Goal: Information Seeking & Learning: Learn about a topic

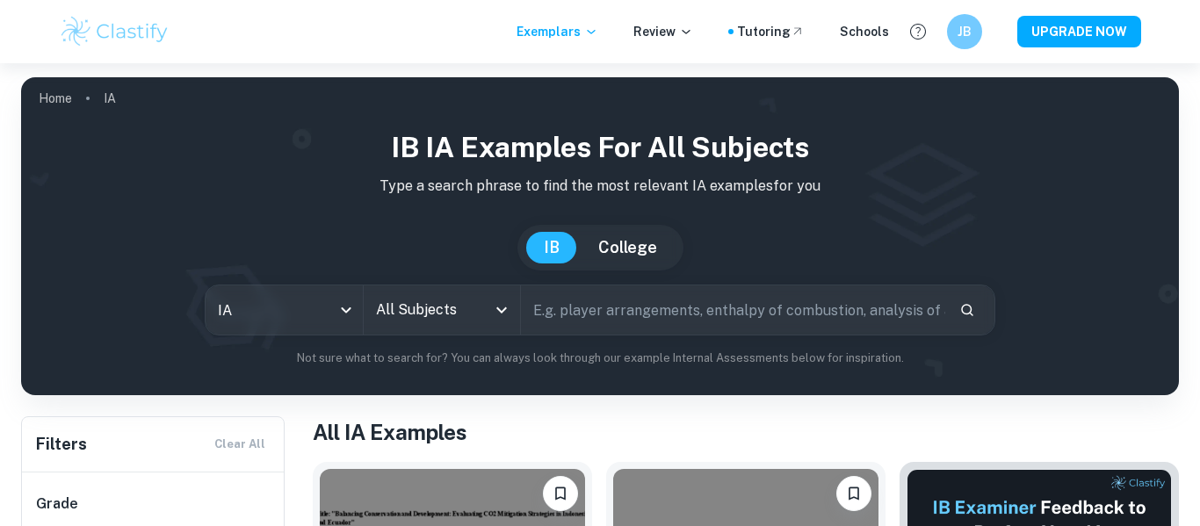
click at [505, 309] on icon "Open" at bounding box center [501, 310] width 11 height 6
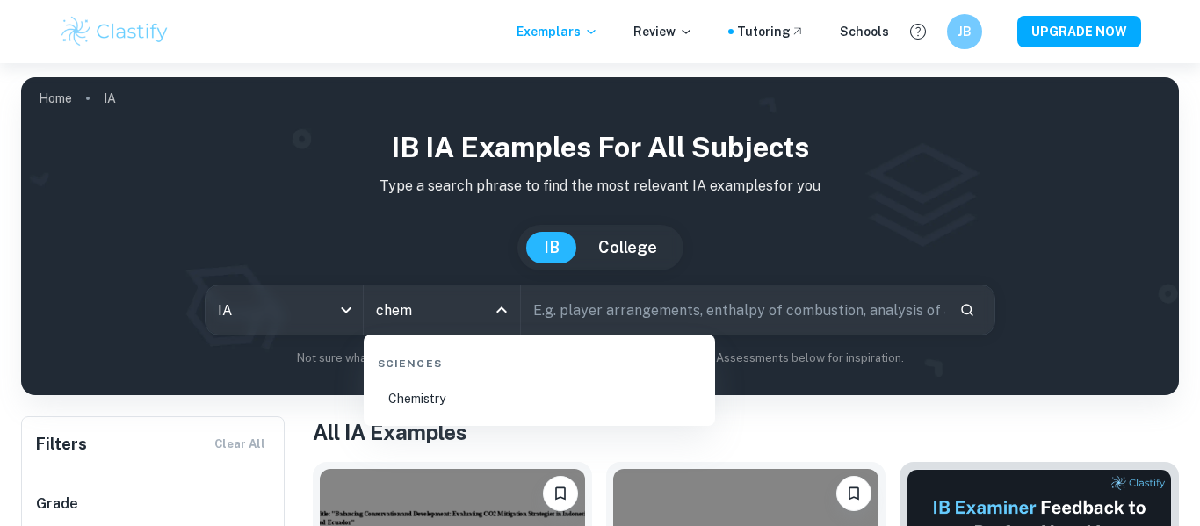
click at [421, 408] on li "Chemistry" at bounding box center [539, 399] width 337 height 40
type input "Chemistry"
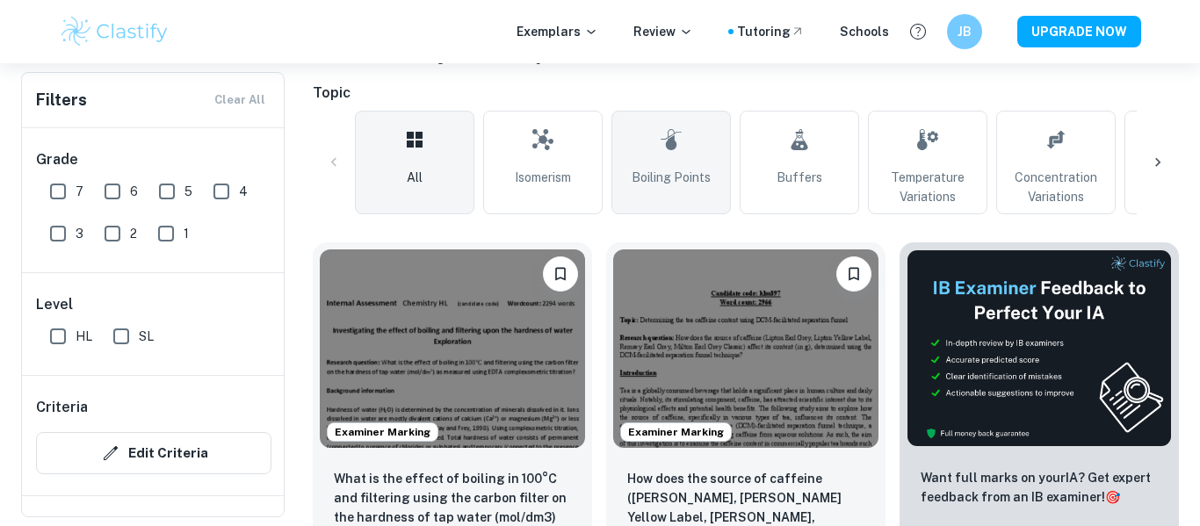
scroll to position [379, 0]
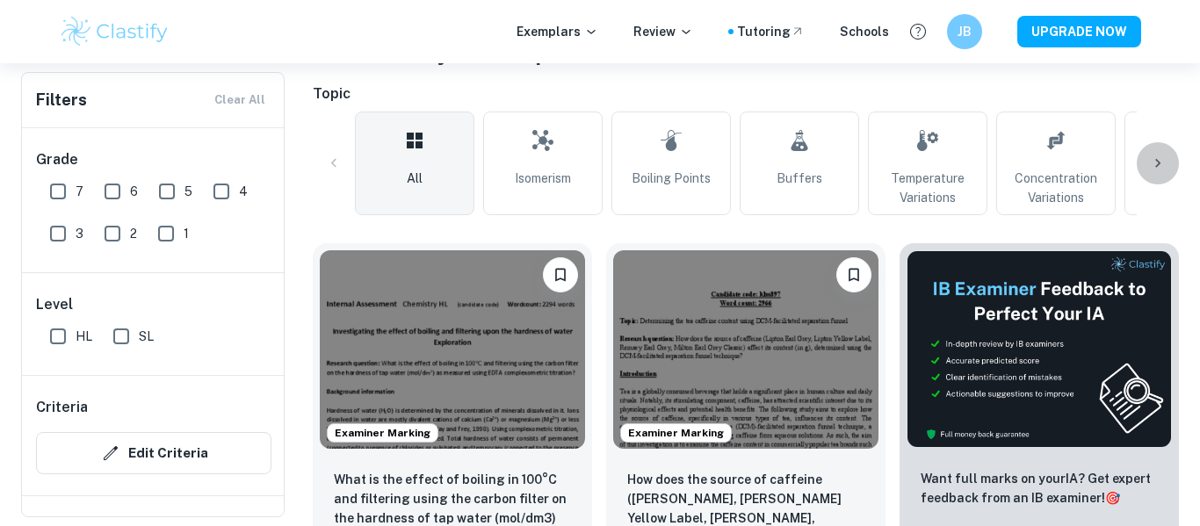
click at [1147, 155] on div at bounding box center [1158, 163] width 42 height 42
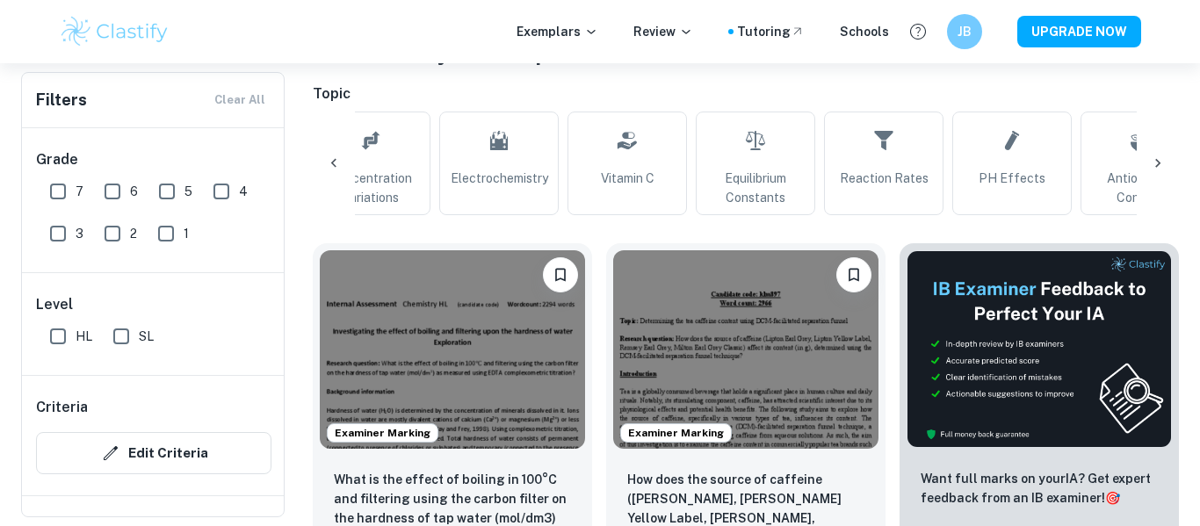
scroll to position [0, 706]
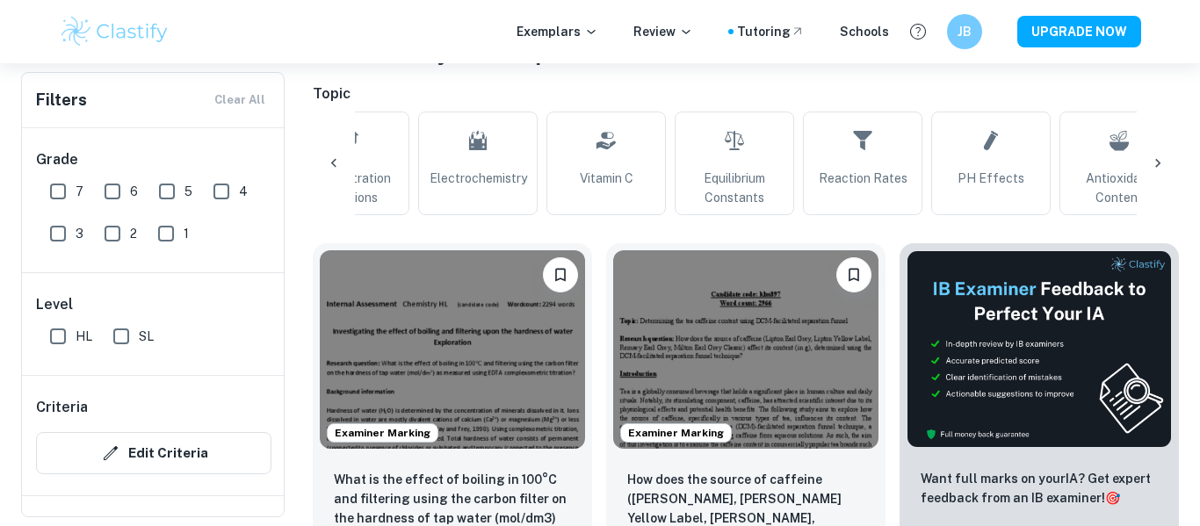
click at [1147, 155] on div at bounding box center [1158, 163] width 42 height 42
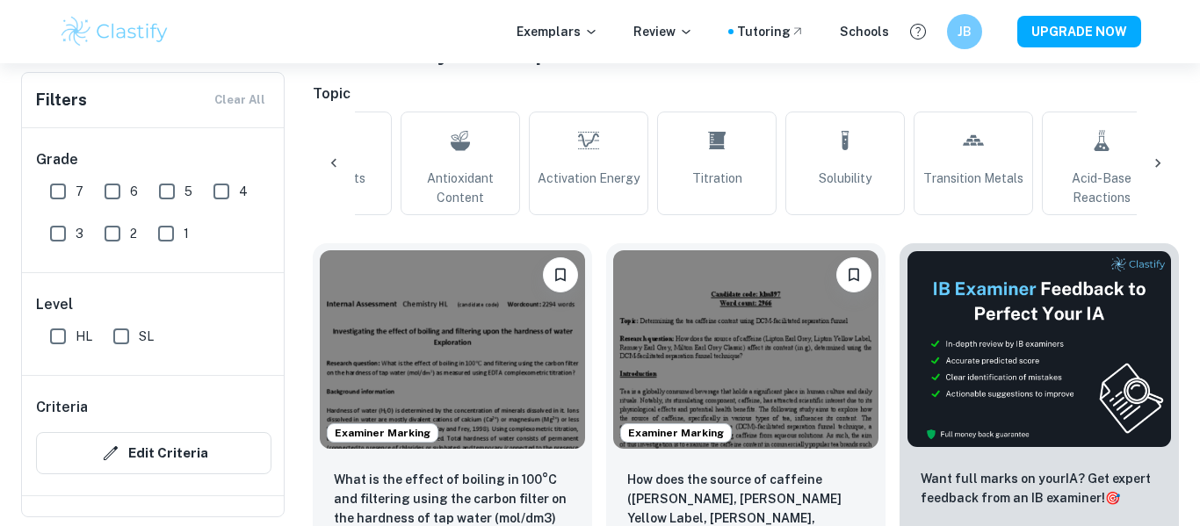
scroll to position [0, 1413]
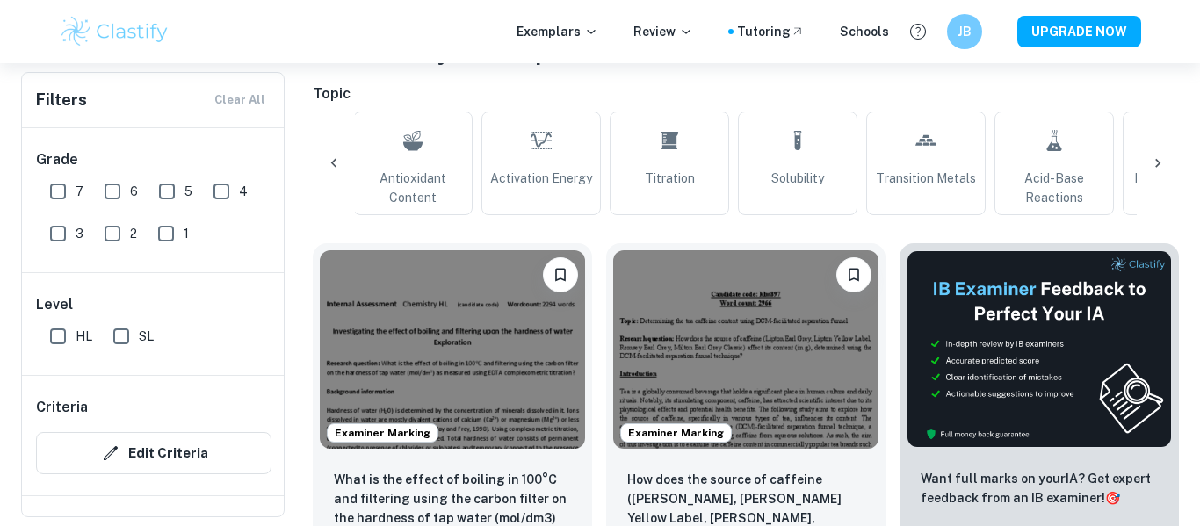
click at [336, 166] on icon at bounding box center [334, 164] width 18 height 18
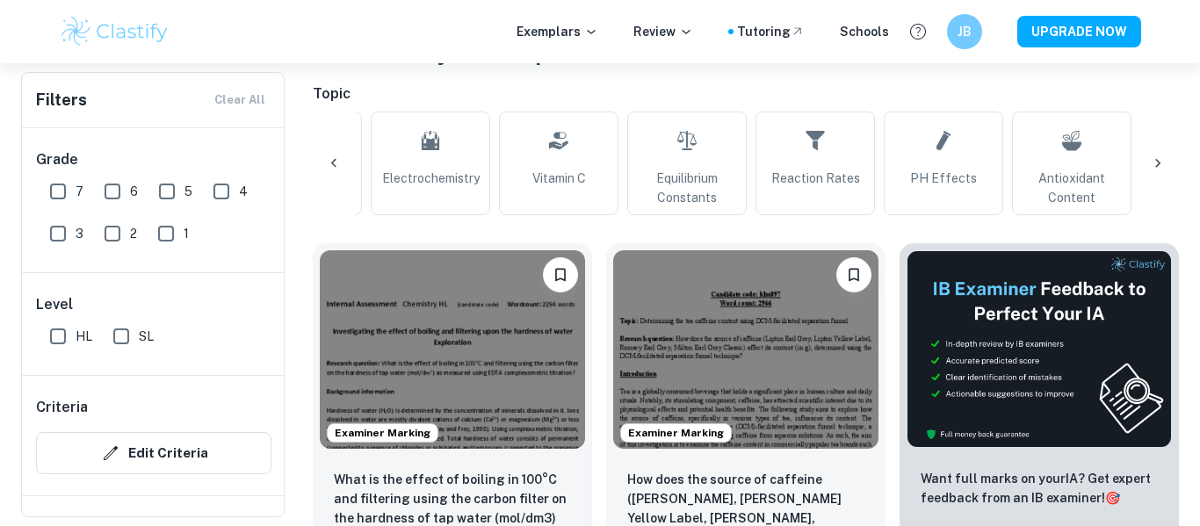
scroll to position [0, 706]
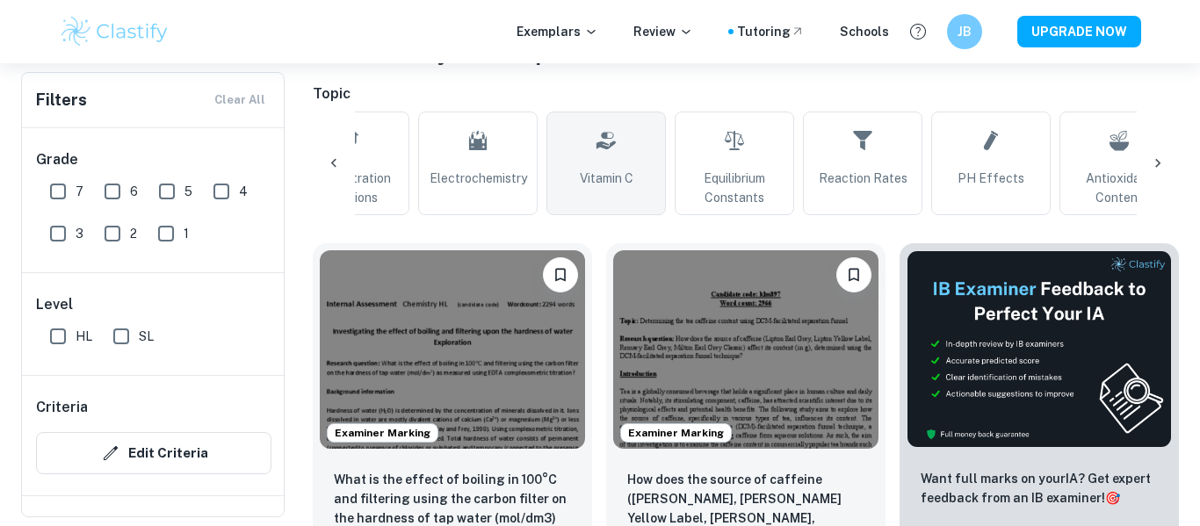
click at [641, 191] on link "Vitamin C" at bounding box center [605, 164] width 119 height 104
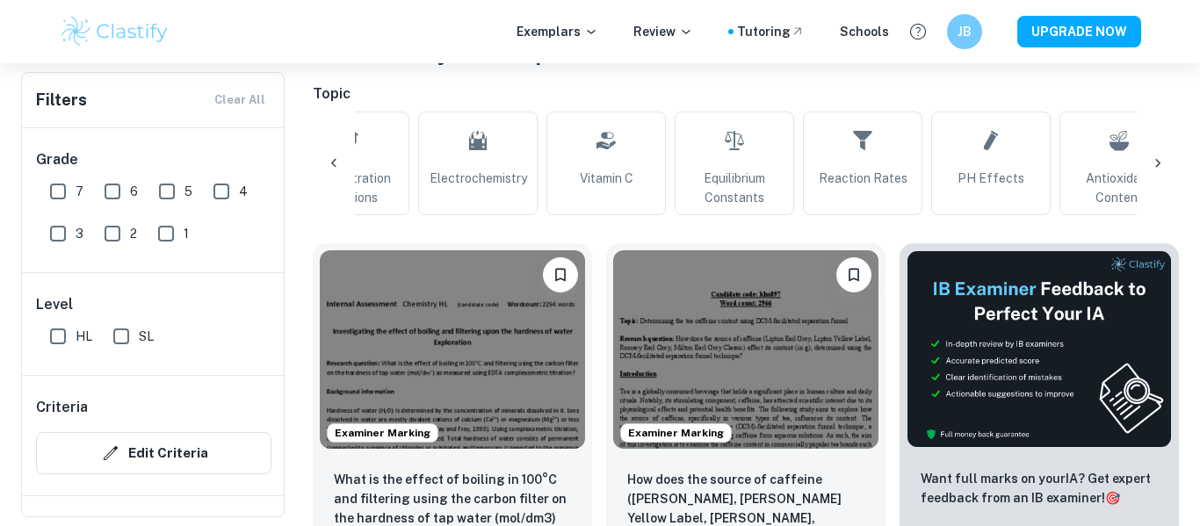
type input "Vitamin C"
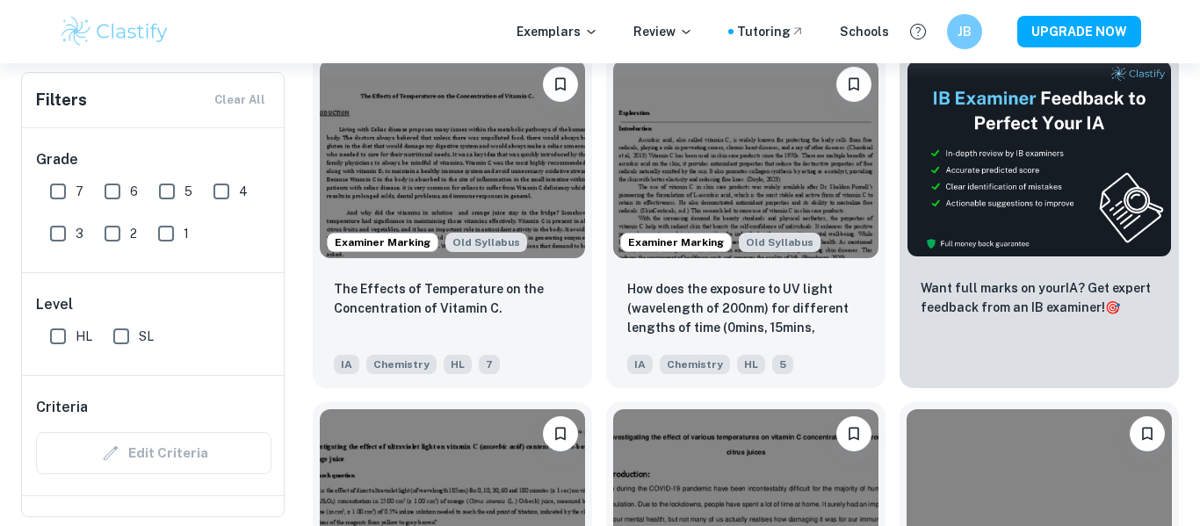
scroll to position [566, 0]
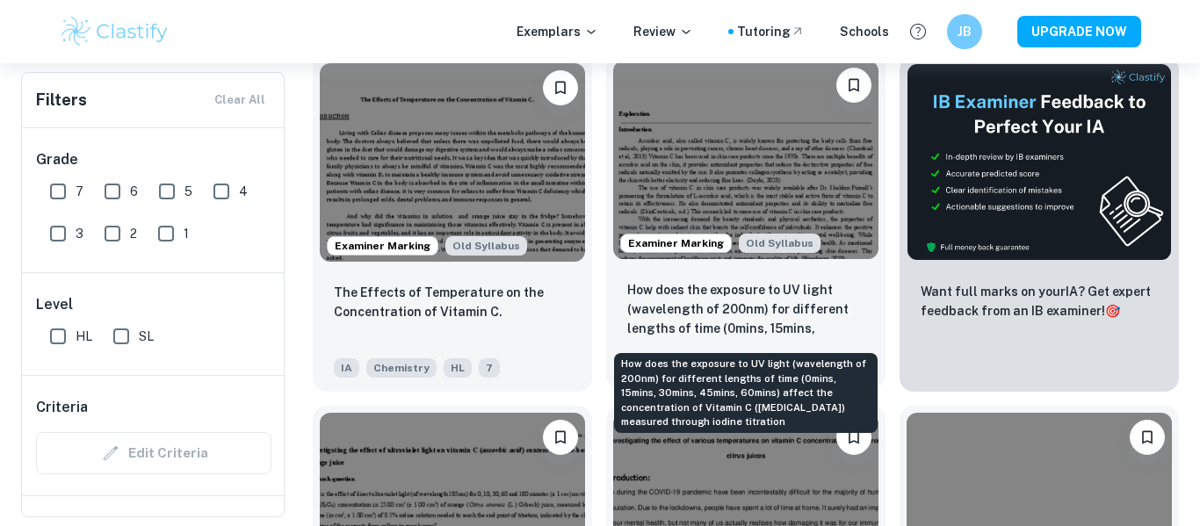
click at [729, 336] on p "How does the exposure to UV light (wavelength of 200nm) for different lengths o…" at bounding box center [745, 310] width 237 height 60
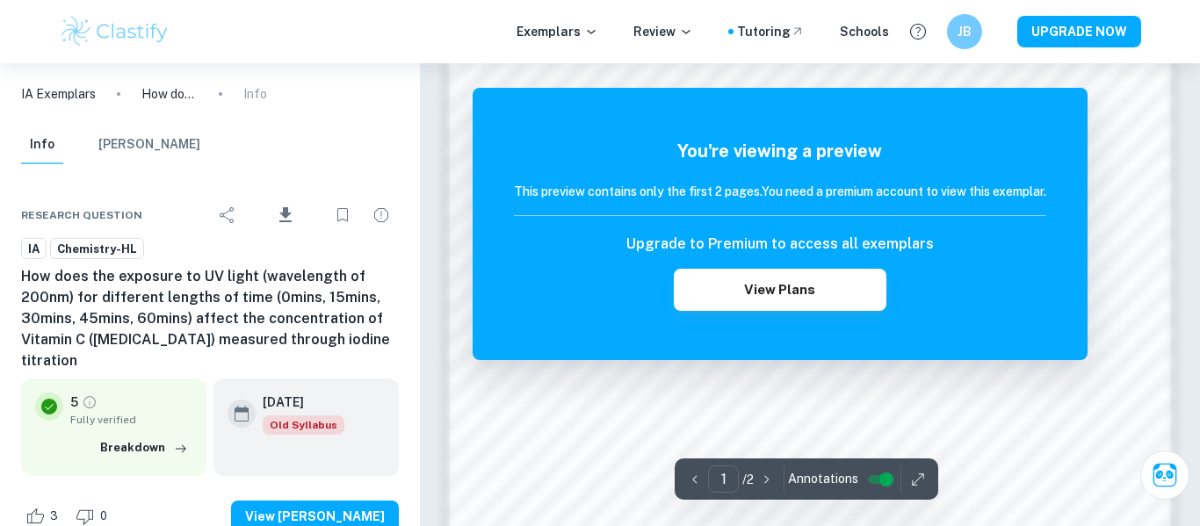
scroll to position [1547, 0]
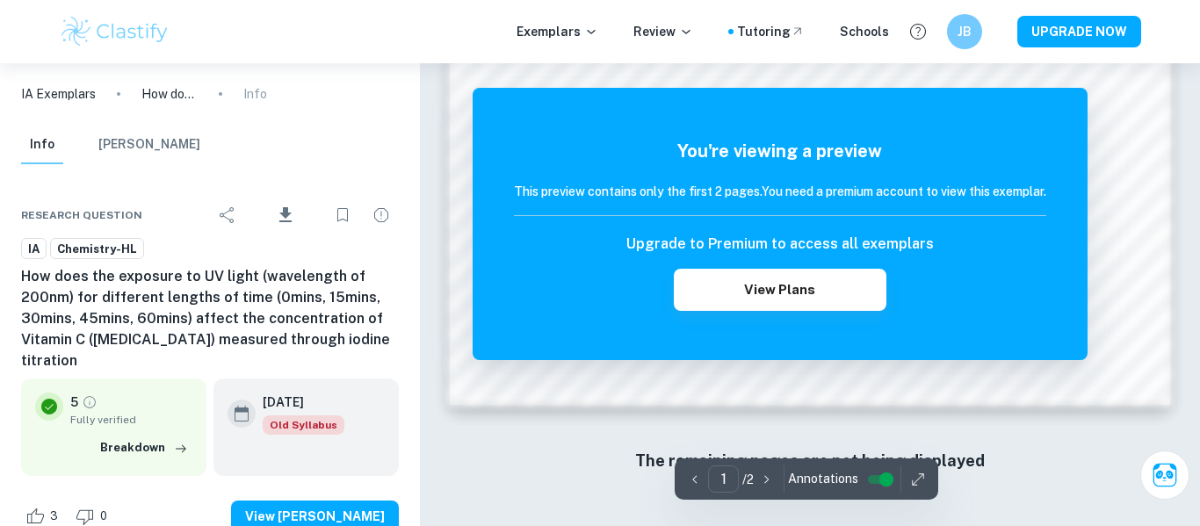
click at [879, 481] on input "controlled" at bounding box center [886, 479] width 63 height 21
